Goal: Navigation & Orientation: Understand site structure

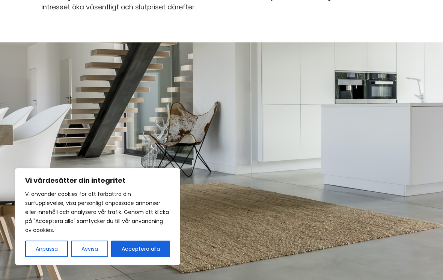
click at [91, 257] on button "Avvisa" at bounding box center [89, 249] width 37 height 17
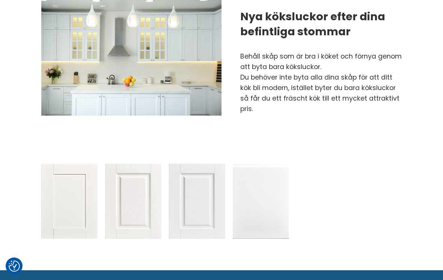
click at [66, 189] on img at bounding box center [69, 201] width 56 height 75
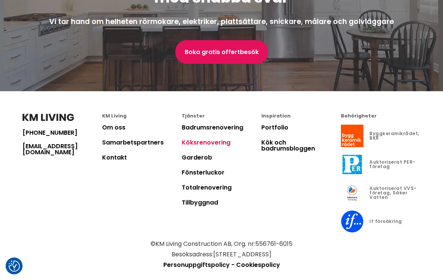
scroll to position [1740, 0]
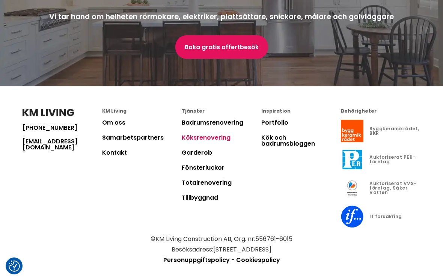
click at [214, 187] on link "Totalrenovering" at bounding box center [207, 182] width 50 height 9
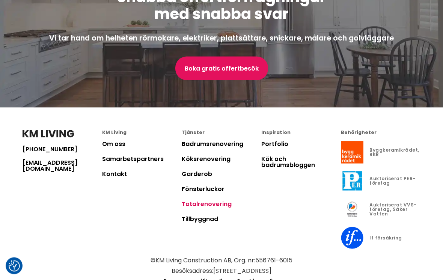
scroll to position [1762, 0]
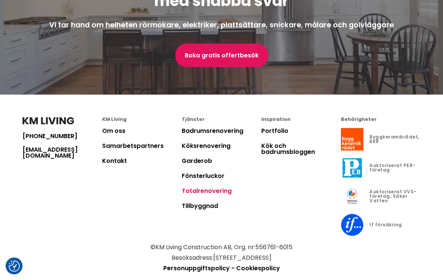
click at [282, 127] on link "Portfolio" at bounding box center [274, 131] width 27 height 9
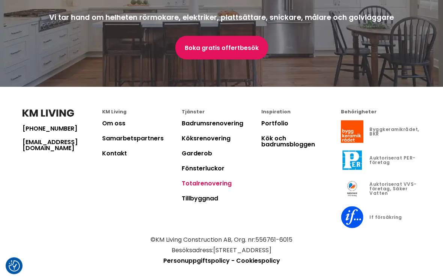
scroll to position [1774, 0]
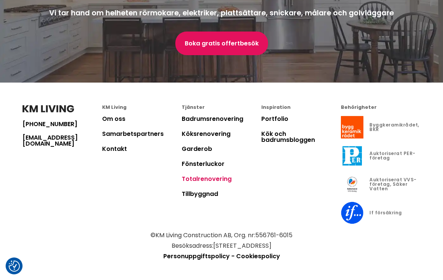
click at [142, 130] on link "Samarbetspartners" at bounding box center [133, 134] width 62 height 9
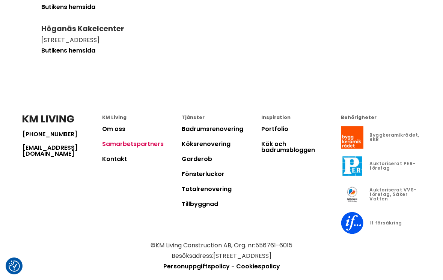
scroll to position [183, 0]
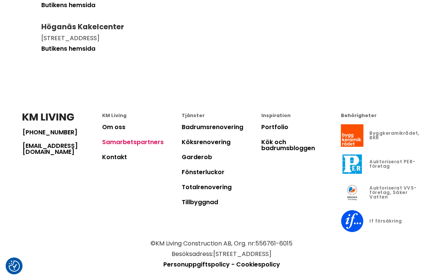
click at [285, 145] on link "Kök och badrumsbloggen" at bounding box center [288, 145] width 54 height 15
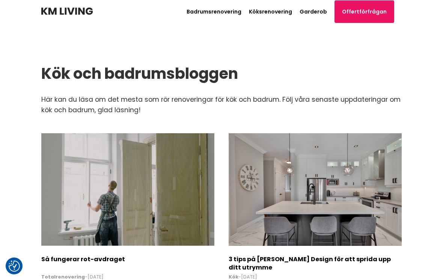
click at [268, 5] on header "Badrumsrenovering Köksrenovering Garderob Offertförfrågan Path [PHONE_NUMBER]" at bounding box center [221, 11] width 361 height 23
click at [284, 13] on link "Köksrenovering" at bounding box center [270, 12] width 43 height 8
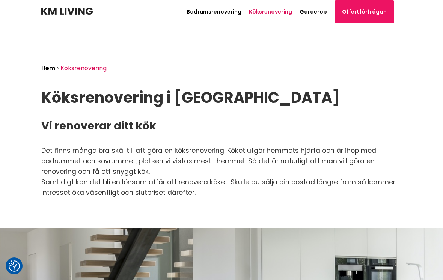
click at [322, 14] on link "Garderob" at bounding box center [313, 12] width 27 height 8
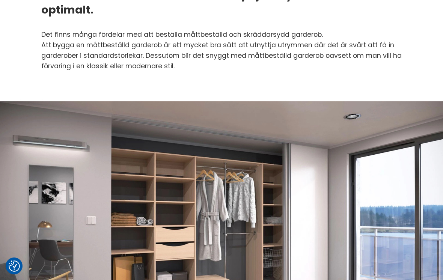
scroll to position [127, 0]
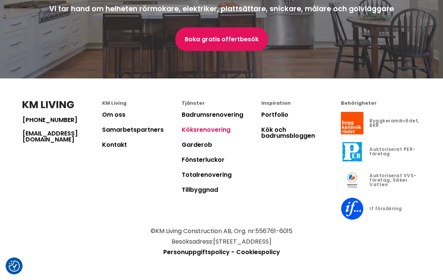
scroll to position [1740, 0]
